Goal: Check status: Check status

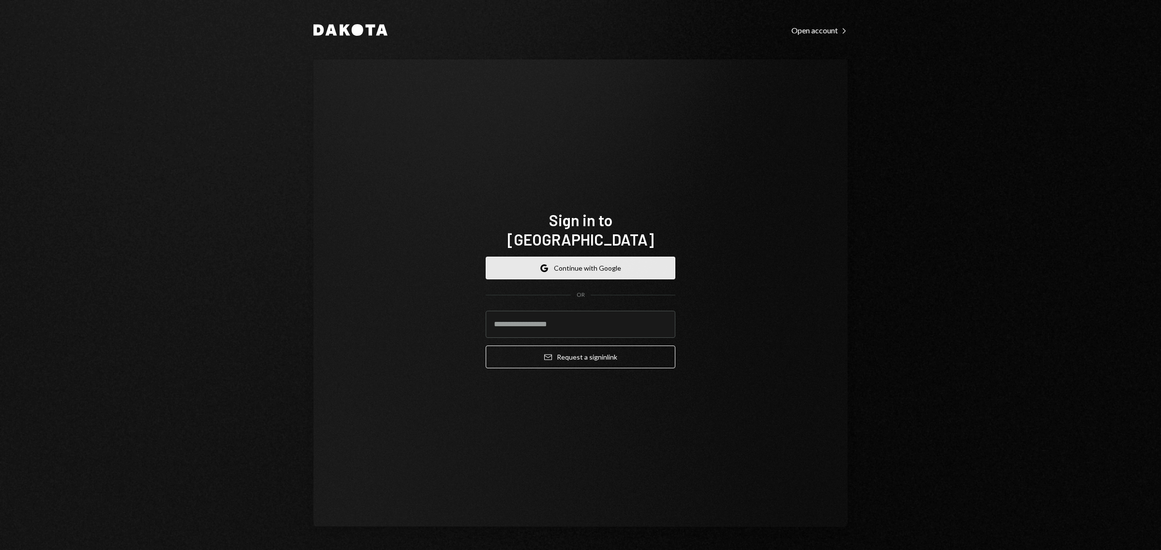
click at [573, 257] on button "Google Continue with Google" at bounding box center [580, 268] width 190 height 23
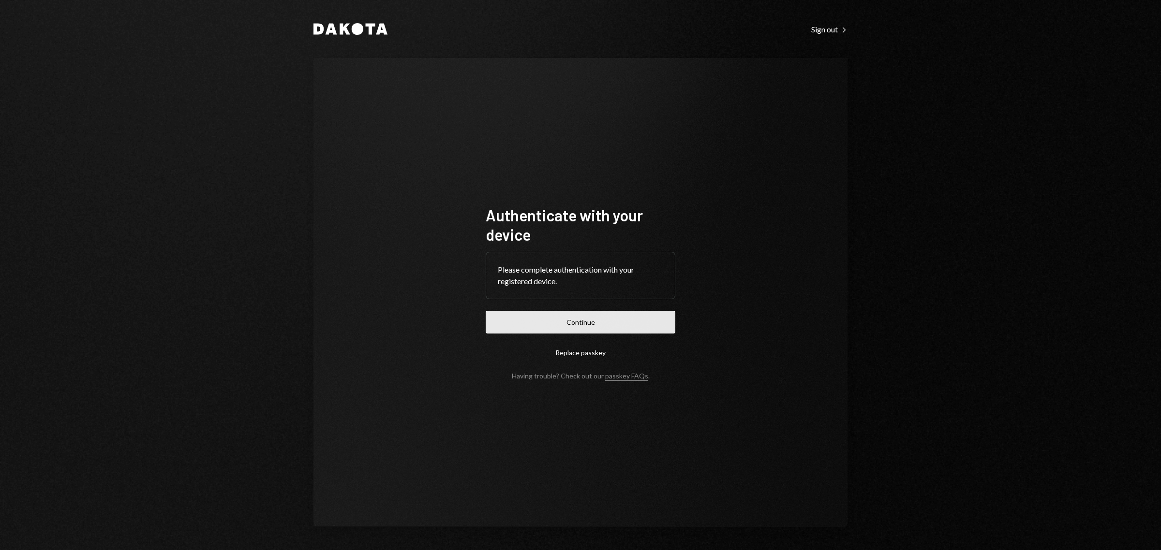
click at [564, 319] on button "Continue" at bounding box center [580, 322] width 190 height 23
click at [592, 320] on button "Continue" at bounding box center [580, 322] width 190 height 23
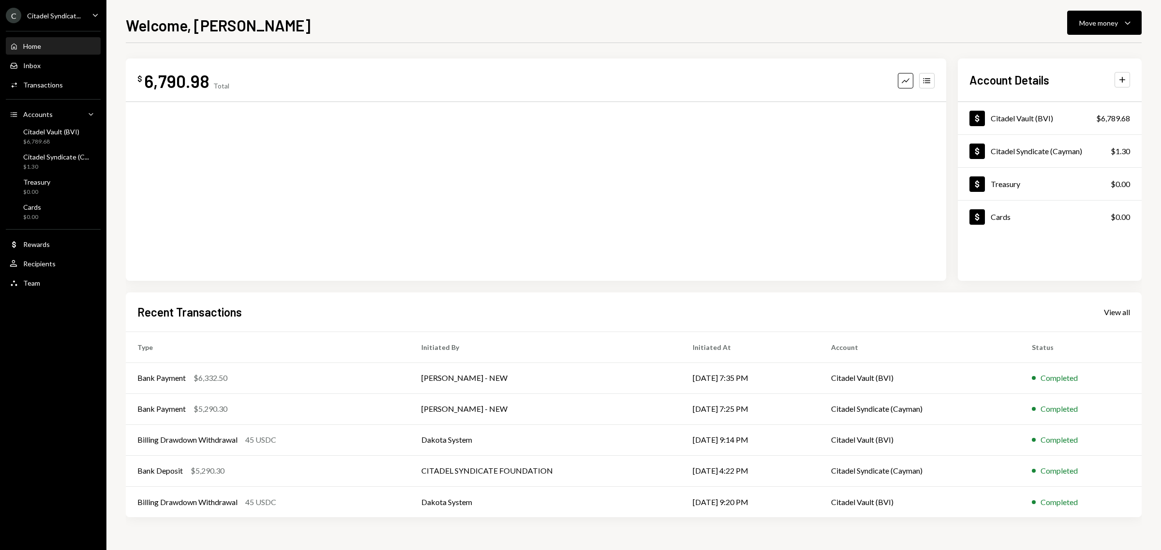
click at [93, 18] on icon "Caret Down" at bounding box center [95, 15] width 11 height 11
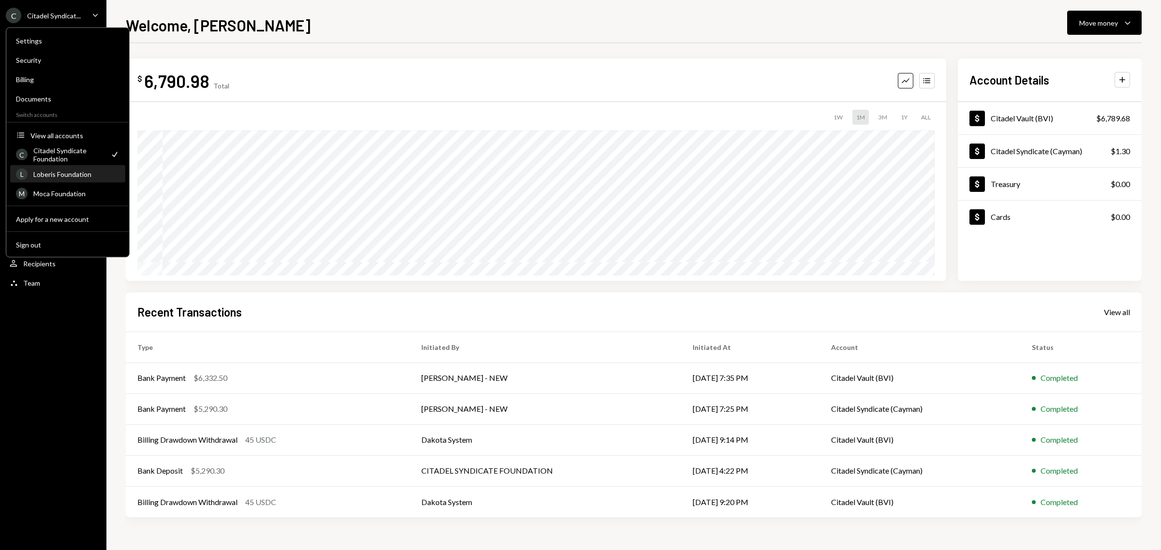
click at [62, 168] on div "L Loberis Foundation" at bounding box center [67, 174] width 103 height 16
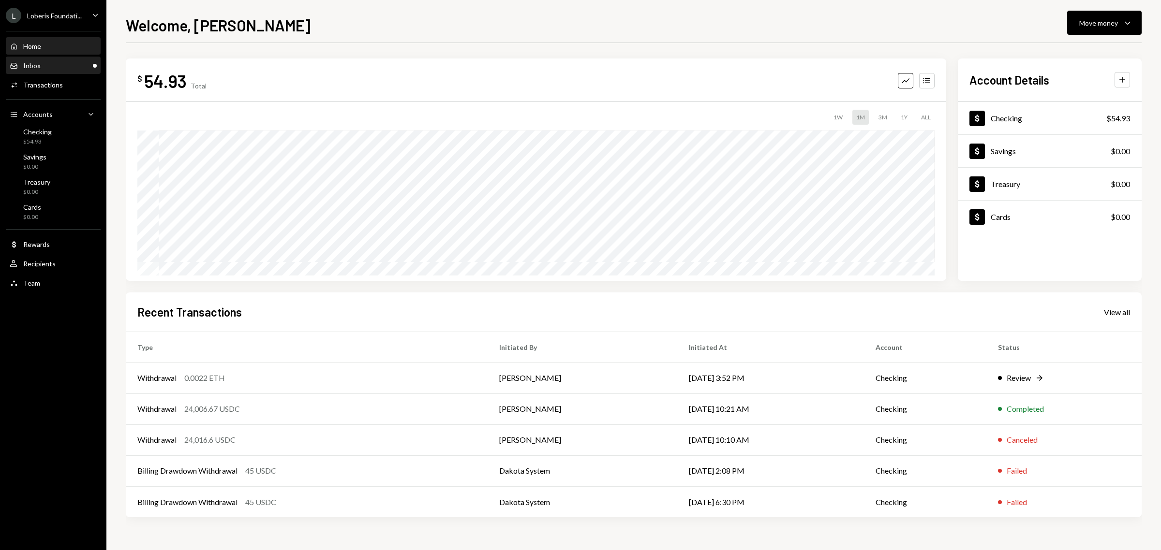
click at [44, 67] on div "Inbox Inbox" at bounding box center [53, 65] width 87 height 9
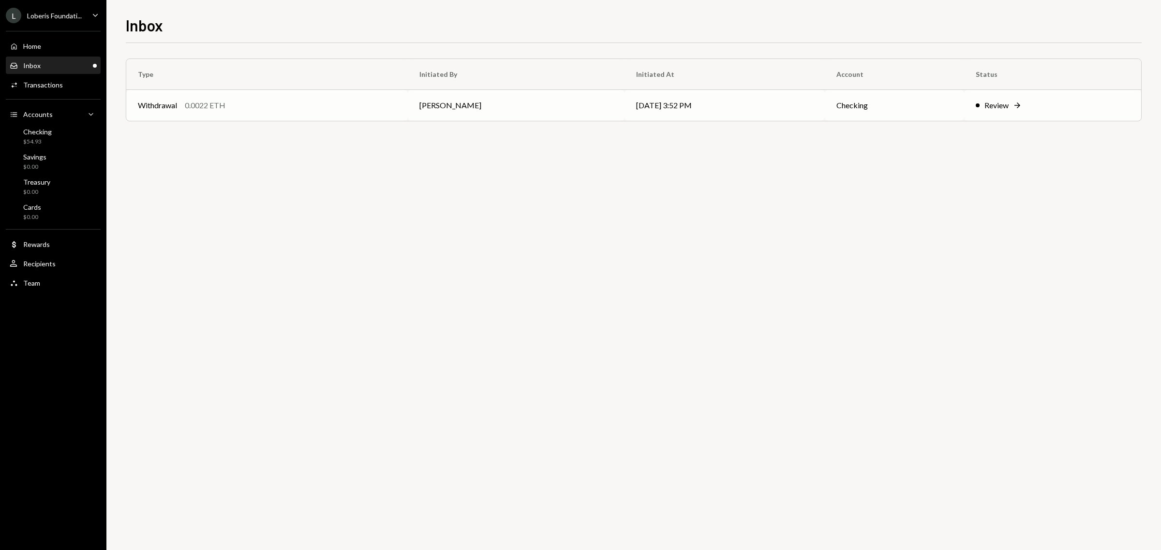
click at [194, 107] on div "0.0022 ETH" at bounding box center [205, 106] width 41 height 12
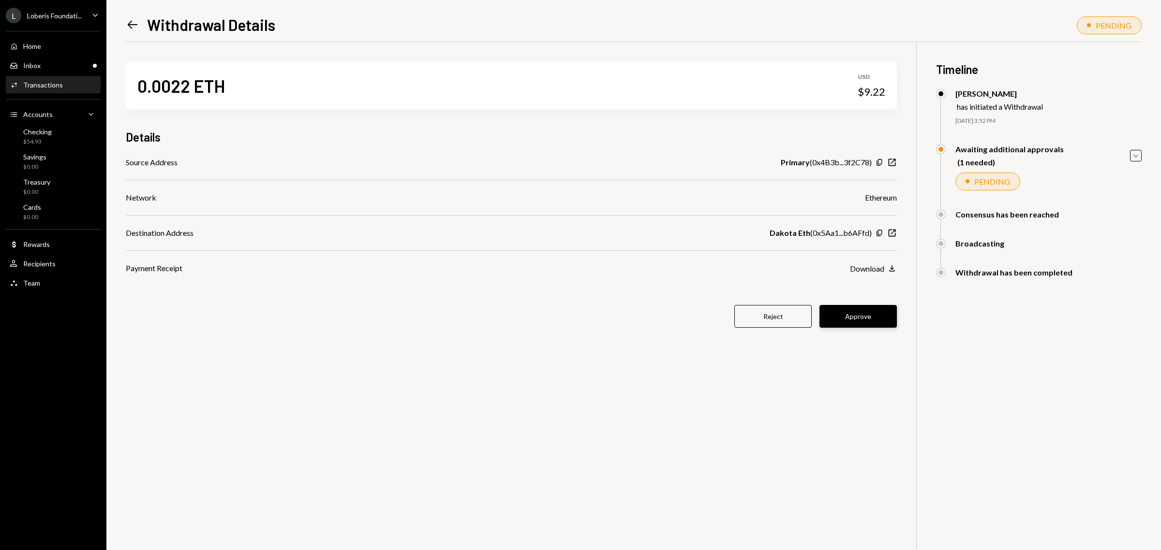
click at [873, 313] on button "Approve" at bounding box center [857, 316] width 77 height 23
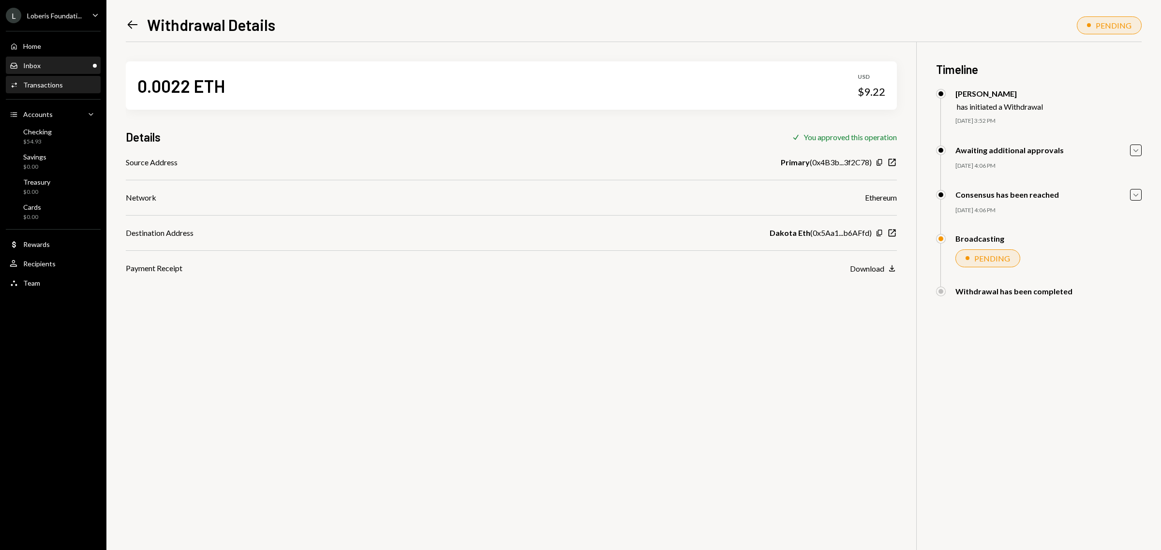
click at [17, 62] on icon "Inbox" at bounding box center [14, 65] width 9 height 9
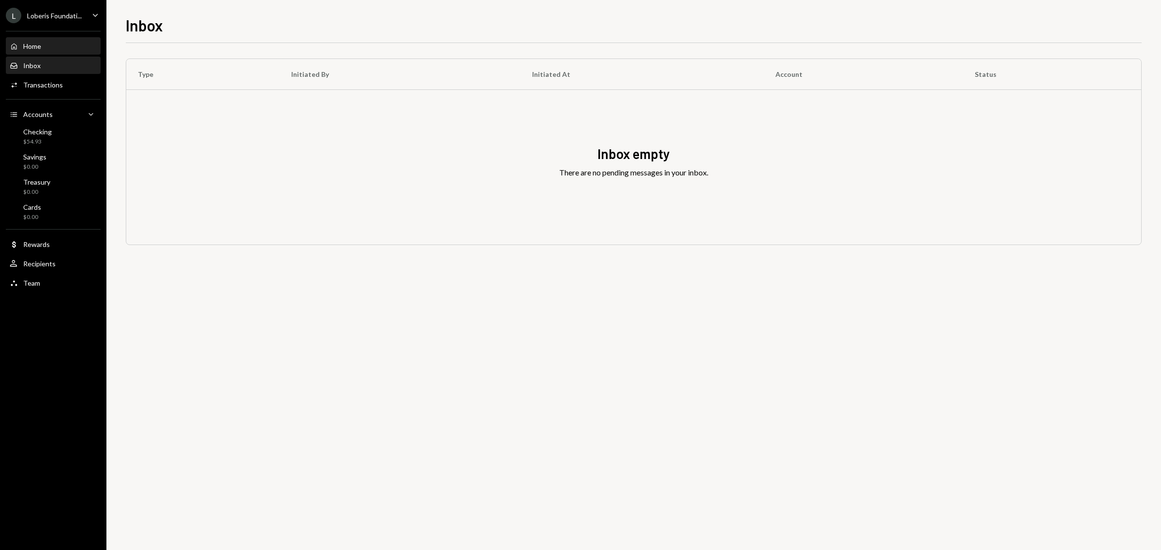
click at [36, 42] on div "Home" at bounding box center [32, 46] width 18 height 8
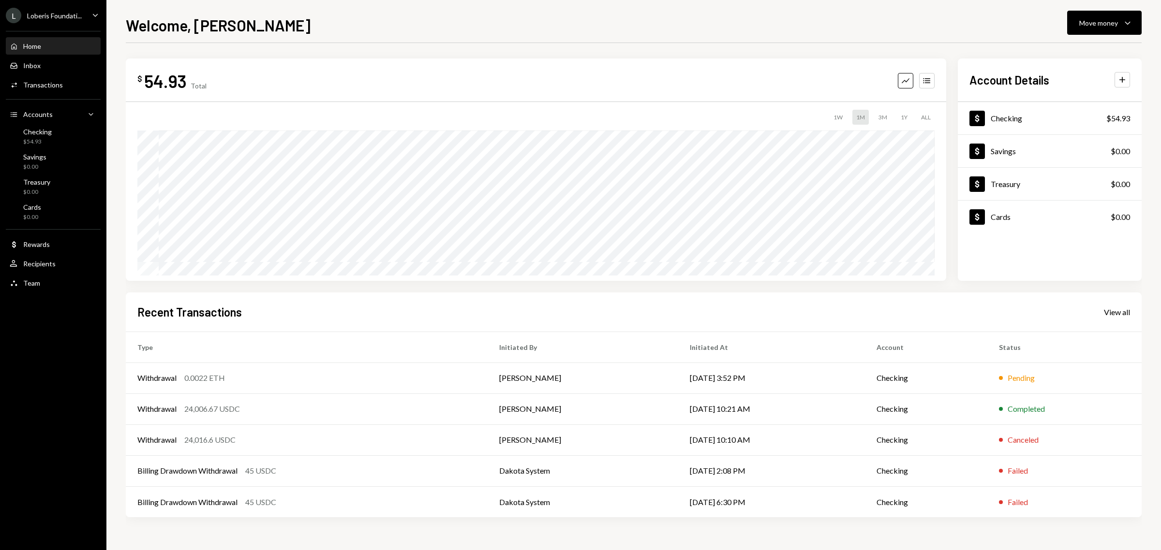
click at [55, 6] on ul "[PERSON_NAME] Foundati... Caret Down Home Home Inbox Inbox Activities Transacti…" at bounding box center [53, 147] width 106 height 294
click at [18, 57] on link "Inbox Inbox" at bounding box center [53, 65] width 95 height 17
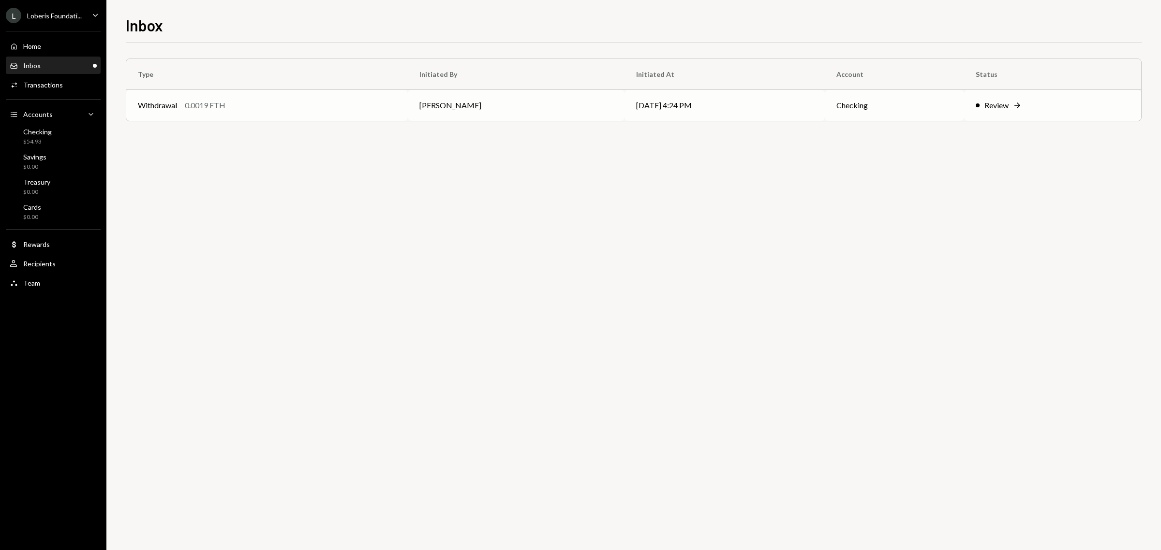
click at [995, 107] on div "Review" at bounding box center [996, 106] width 24 height 12
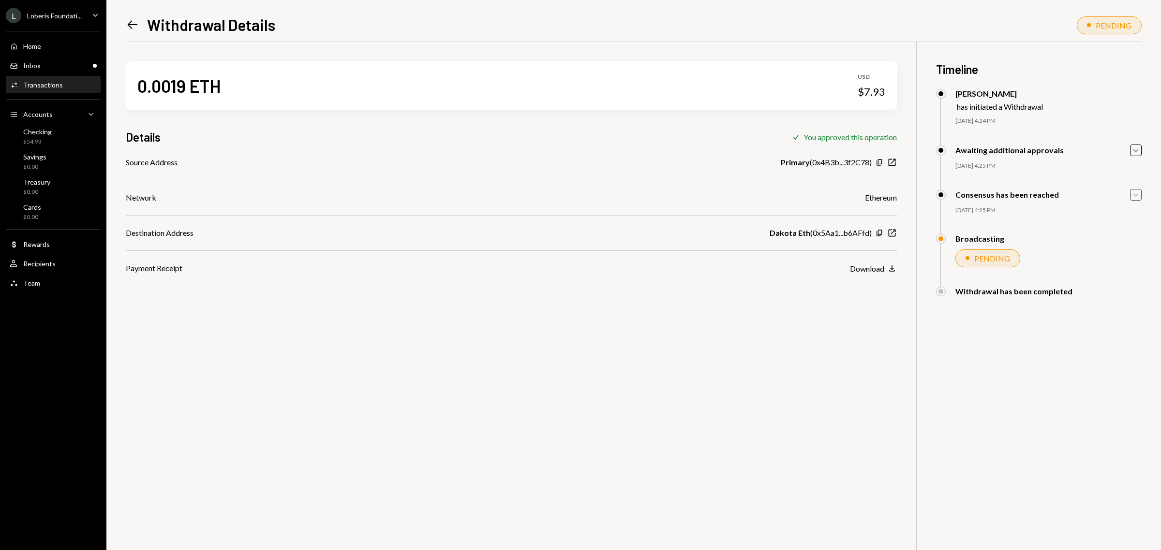
click at [1134, 196] on icon "Caret Down" at bounding box center [1135, 195] width 11 height 11
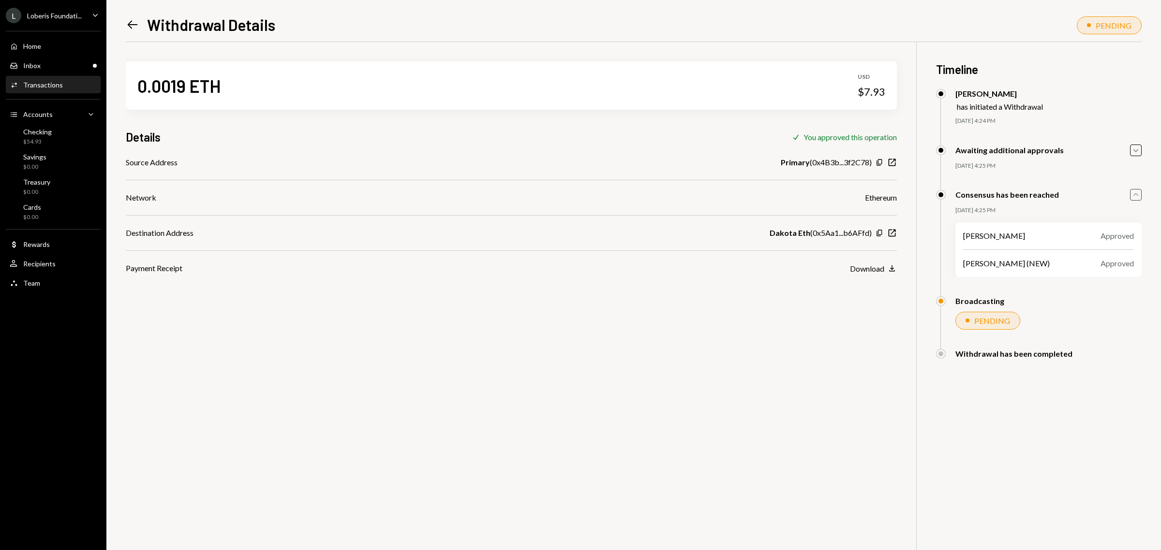
click at [1134, 196] on icon "button" at bounding box center [1135, 194] width 5 height 3
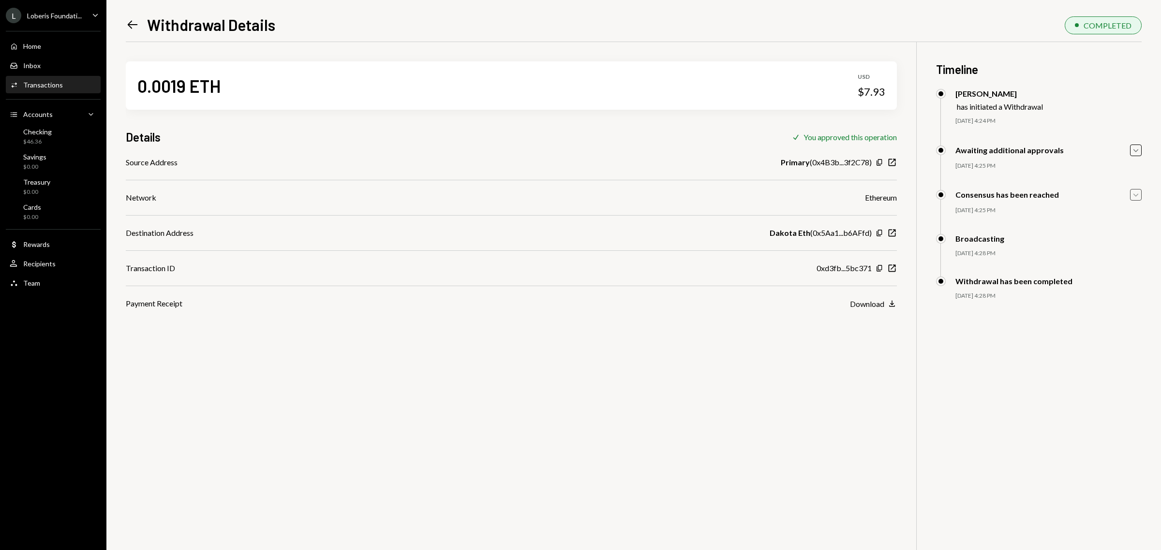
click at [59, 15] on div "Loberis Foundati..." at bounding box center [54, 16] width 55 height 8
